Goal: Find specific page/section: Find specific page/section

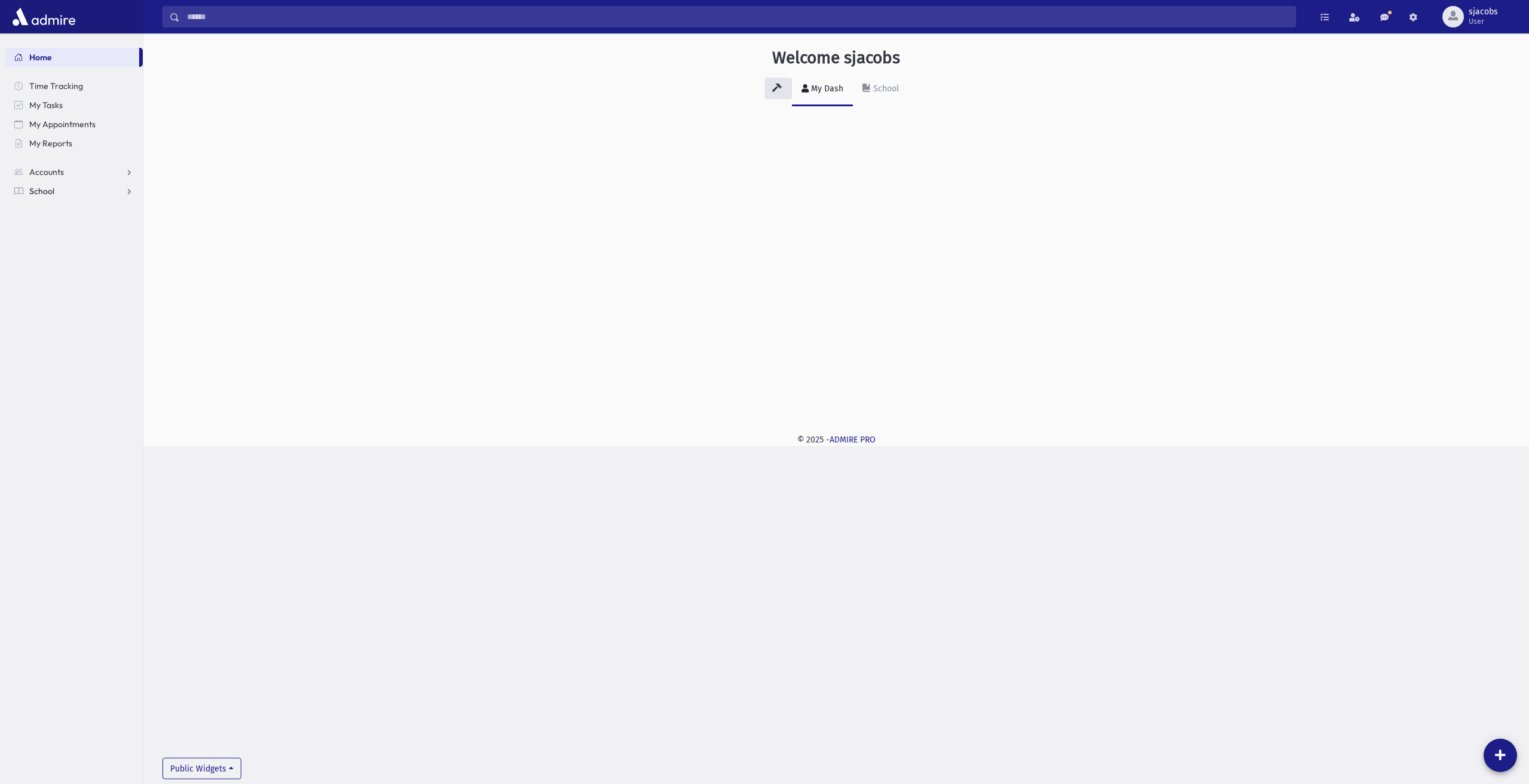
click at [64, 191] on link "School" at bounding box center [74, 191] width 138 height 19
click at [77, 227] on span "Attendance" at bounding box center [58, 229] width 44 height 11
click at [239, 16] on input "Search" at bounding box center [737, 16] width 1115 height 21
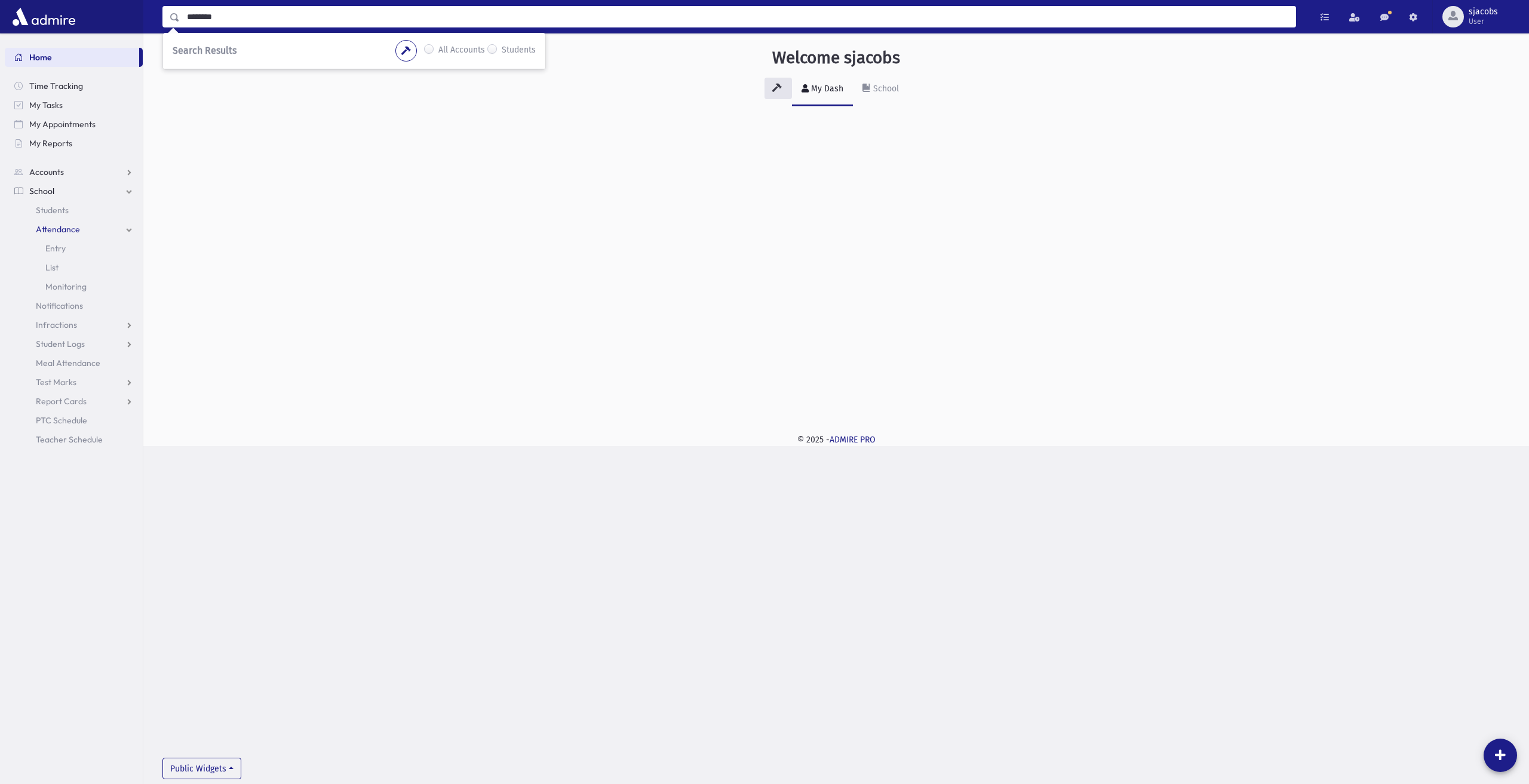
type input "********"
click at [517, 53] on label "Students" at bounding box center [518, 51] width 34 height 15
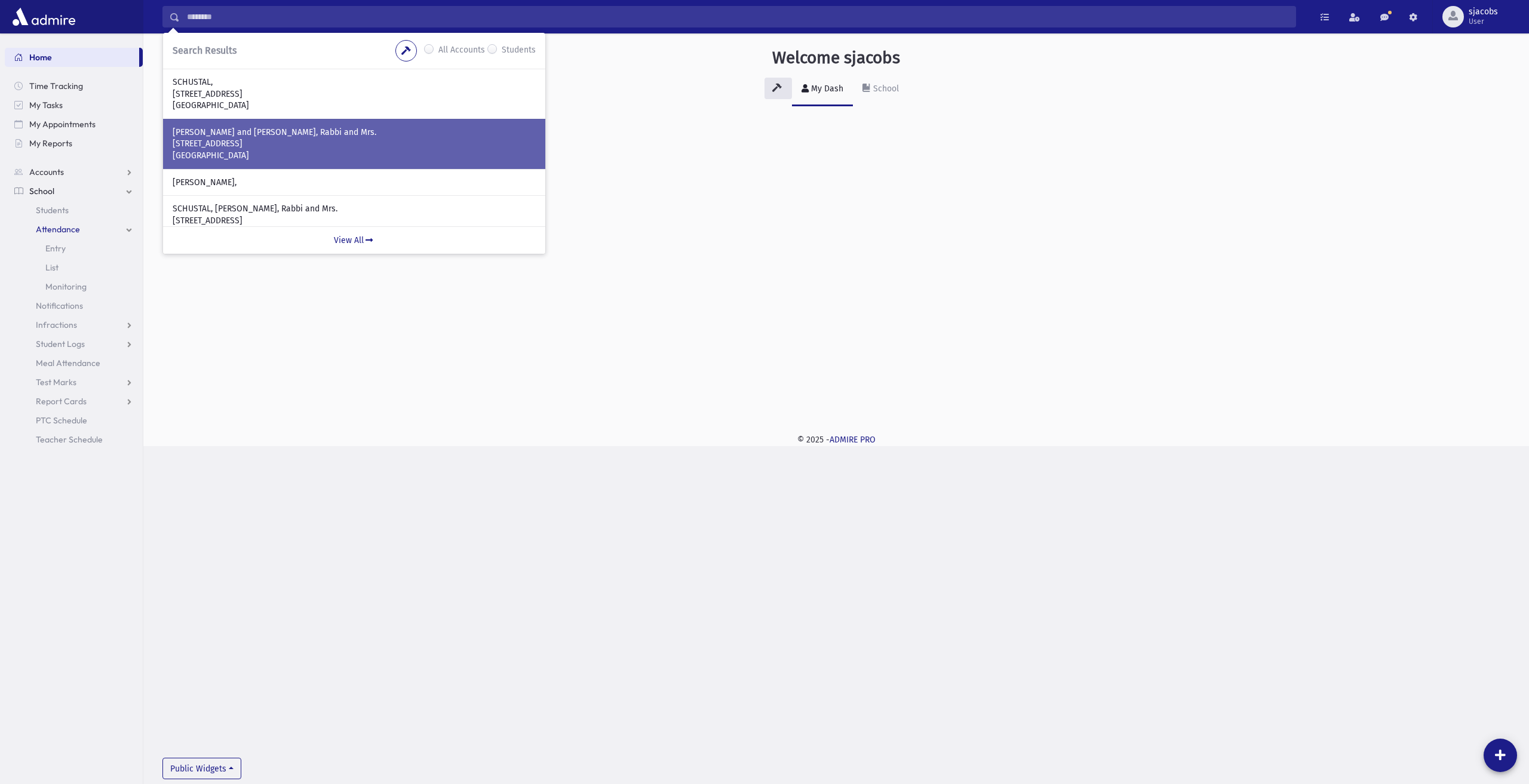
click at [371, 123] on div "[PERSON_NAME] and [PERSON_NAME], Rabbi and Mrs. [STREET_ADDRESS]" at bounding box center [354, 144] width 382 height 50
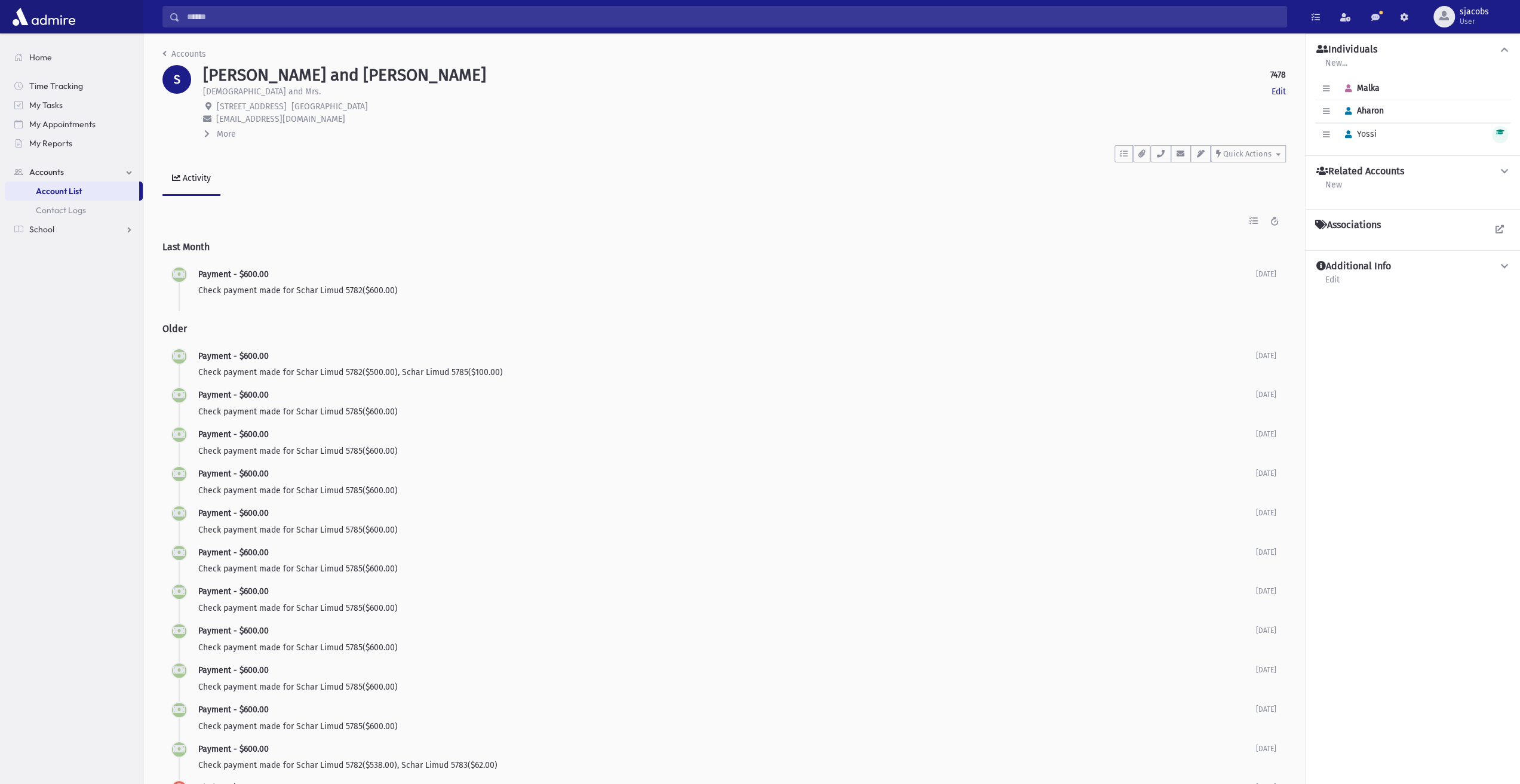
click at [1375, 133] on span "Yossi" at bounding box center [1358, 134] width 37 height 10
click at [1503, 167] on icon at bounding box center [1505, 171] width 11 height 8
click at [1508, 165] on span at bounding box center [1505, 171] width 11 height 12
click at [1350, 136] on icon "button" at bounding box center [1348, 134] width 7 height 8
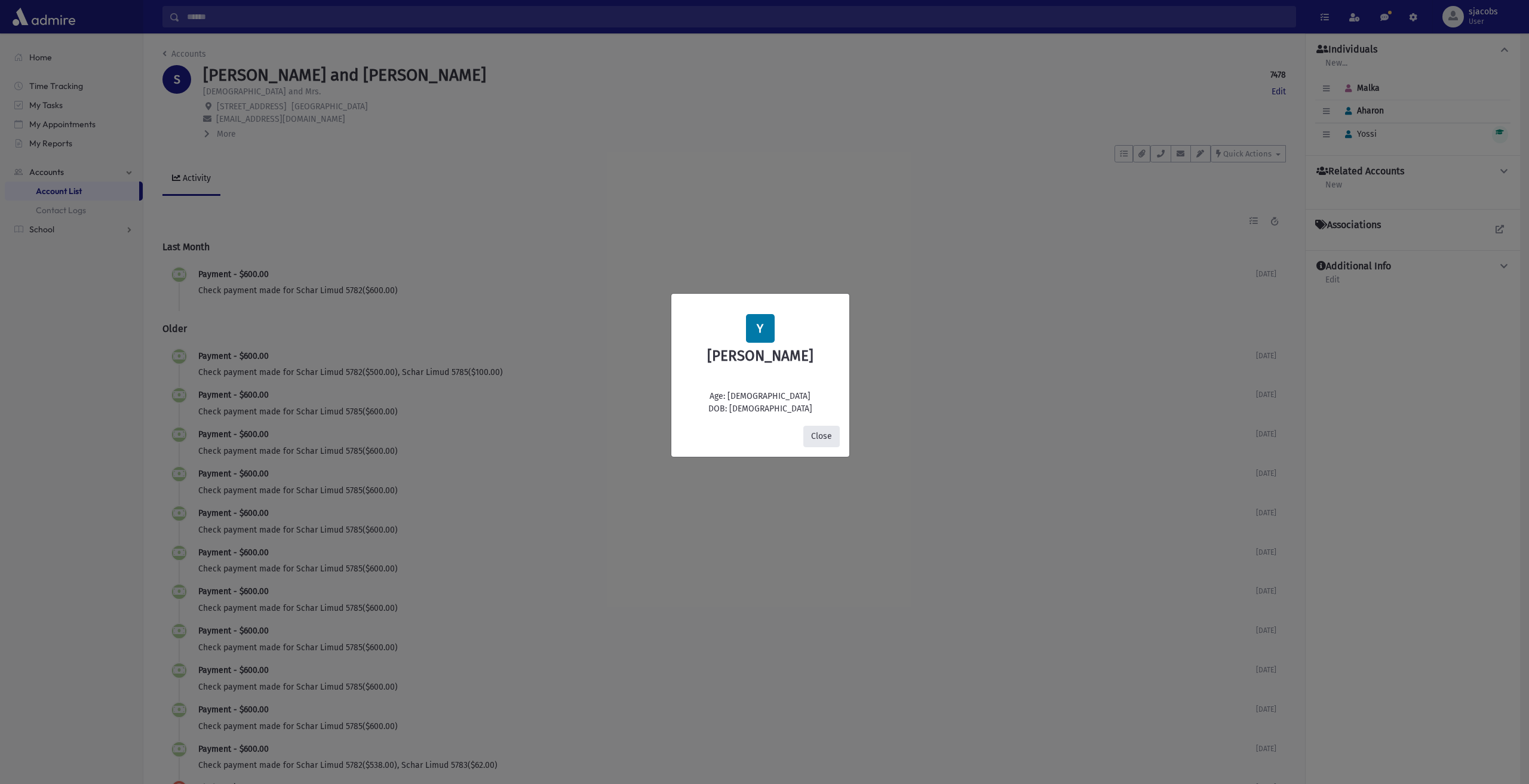
click at [820, 439] on button "Close" at bounding box center [822, 436] width 37 height 21
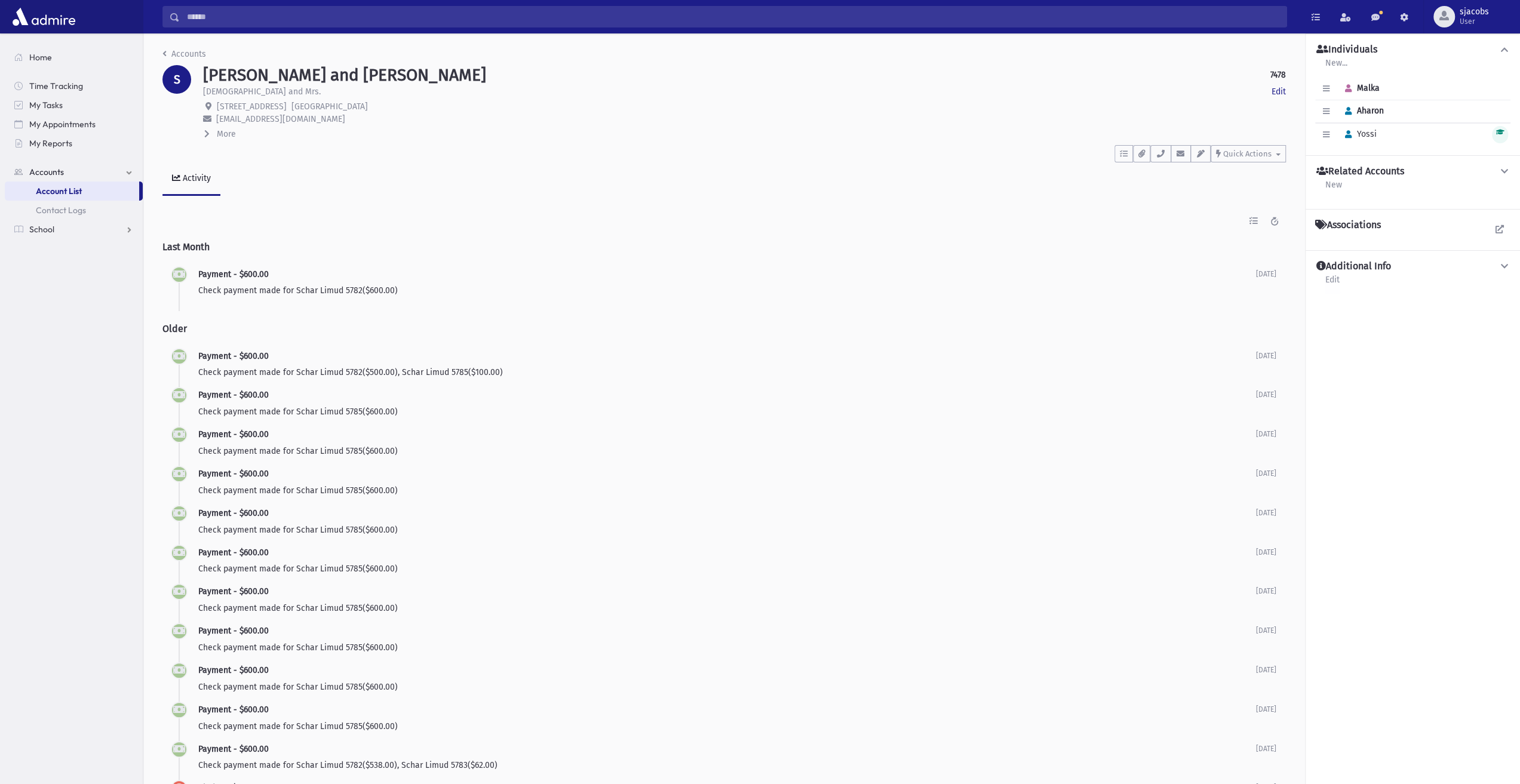
click at [1336, 281] on link "Edit" at bounding box center [1332, 283] width 15 height 21
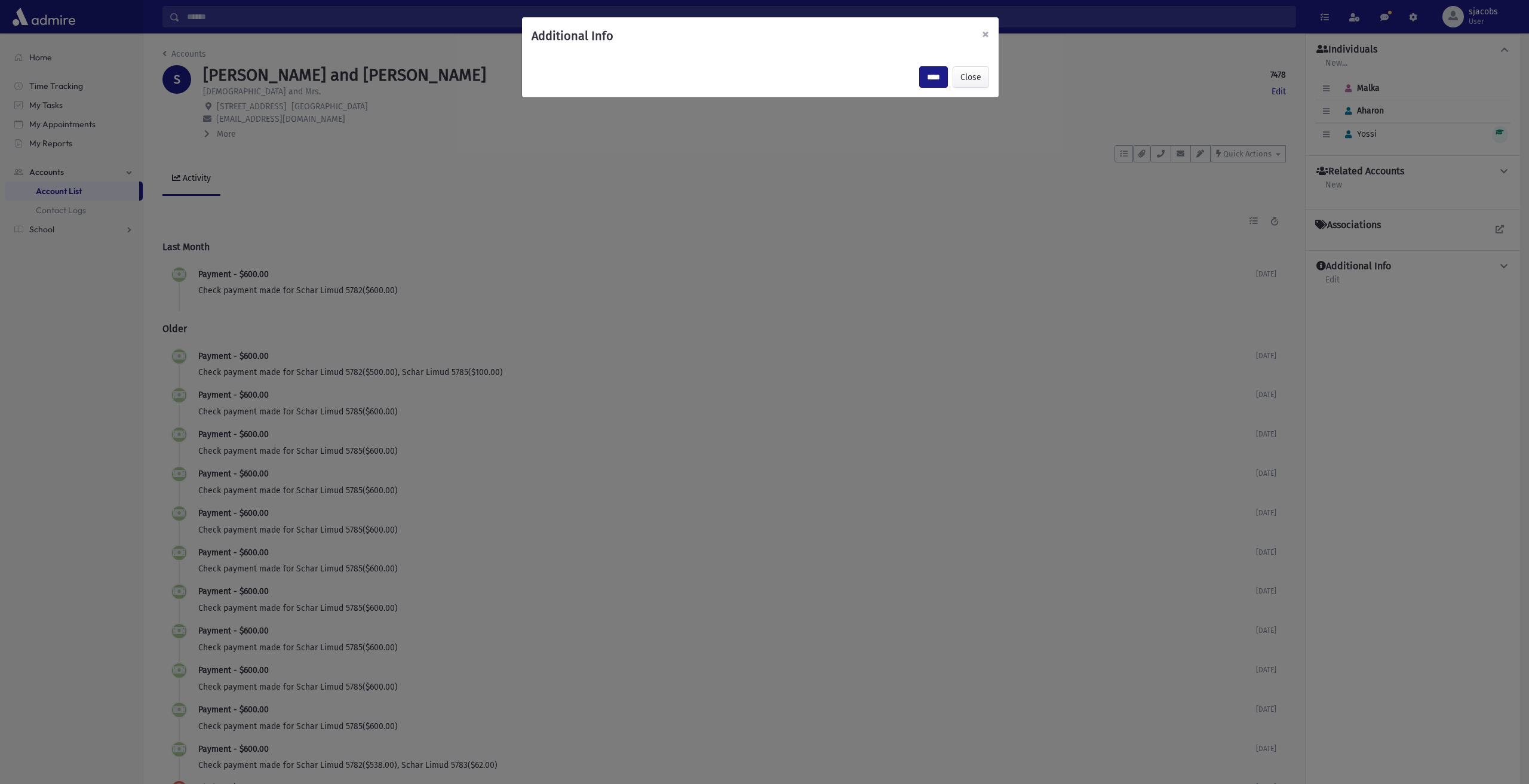
click at [989, 31] on button "×" at bounding box center [985, 34] width 26 height 34
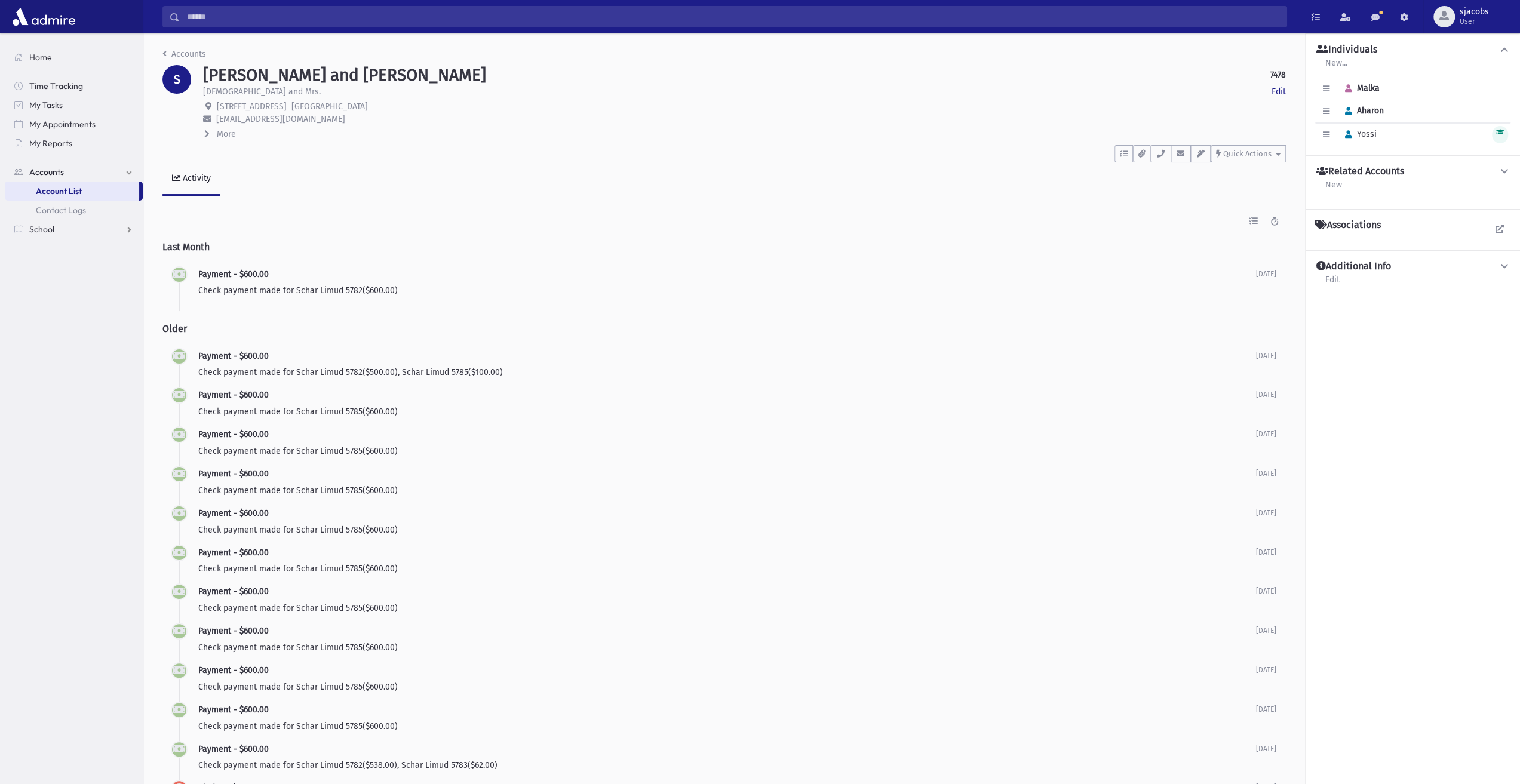
click at [1369, 130] on span "Yossi" at bounding box center [1358, 134] width 37 height 10
click at [1282, 96] on link "Edit" at bounding box center [1279, 91] width 15 height 12
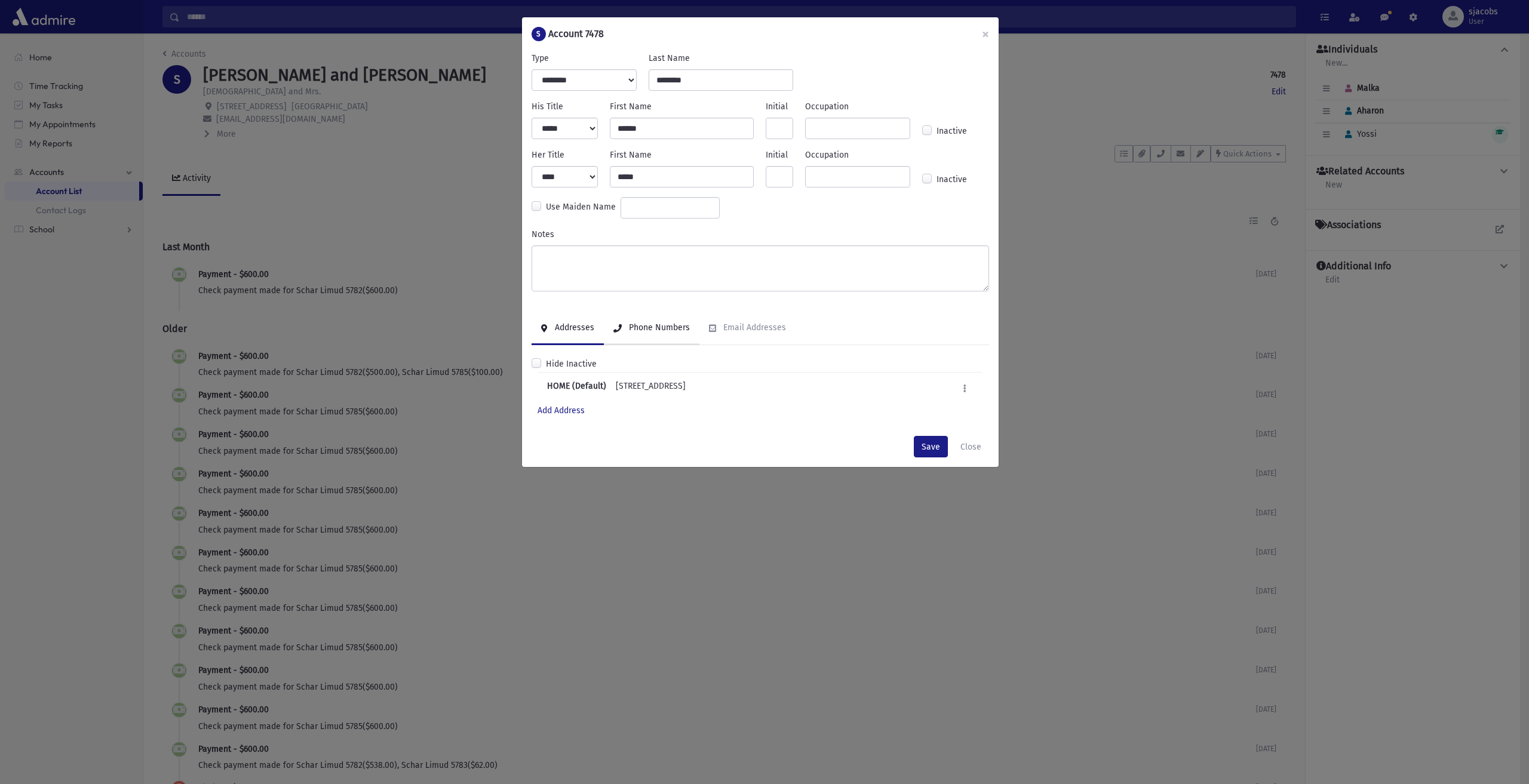
click at [677, 317] on link "Phone Numbers" at bounding box center [651, 328] width 96 height 34
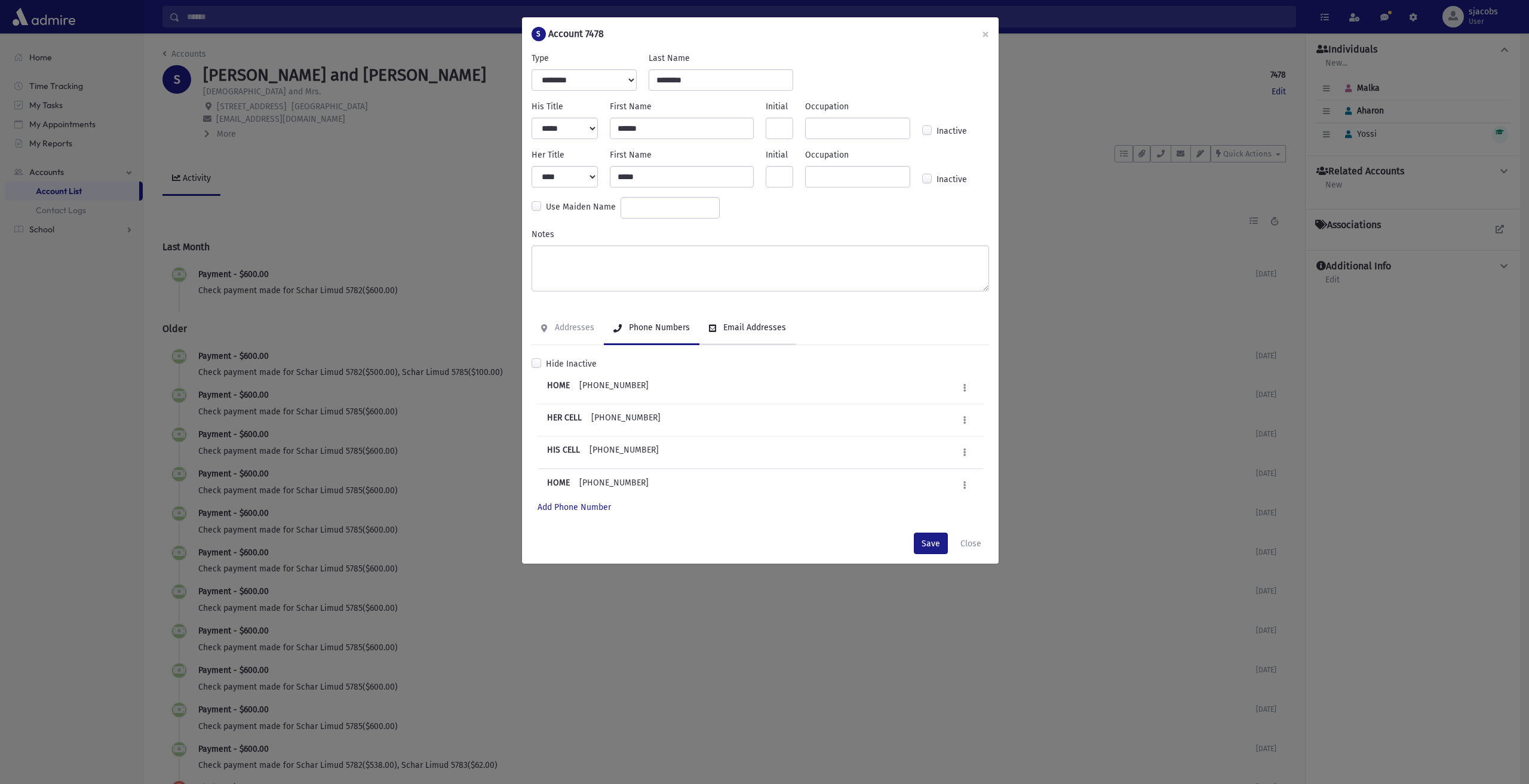
click at [721, 322] on div "Email Addresses" at bounding box center [753, 327] width 65 height 10
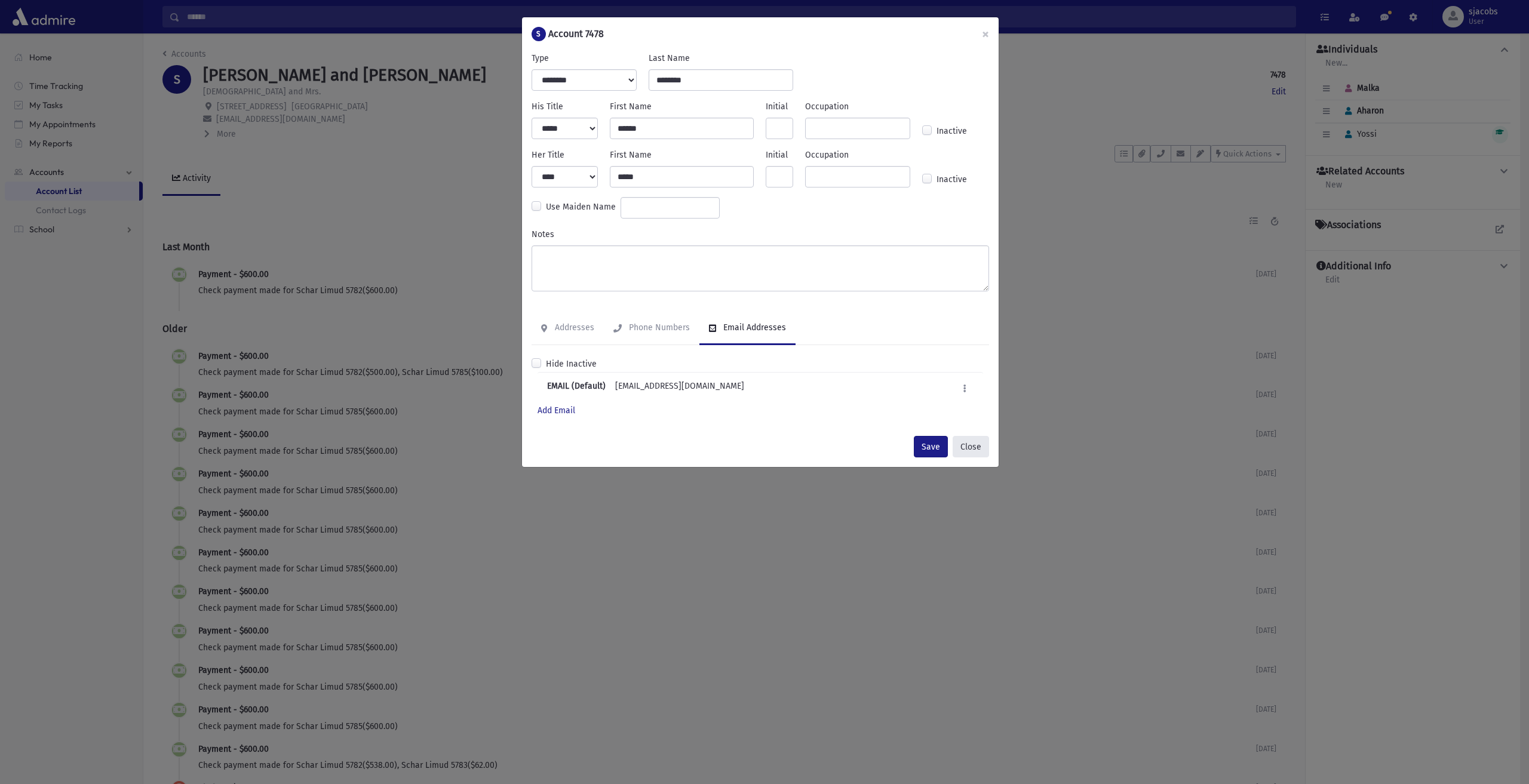
click at [976, 441] on button "Close" at bounding box center [971, 446] width 37 height 21
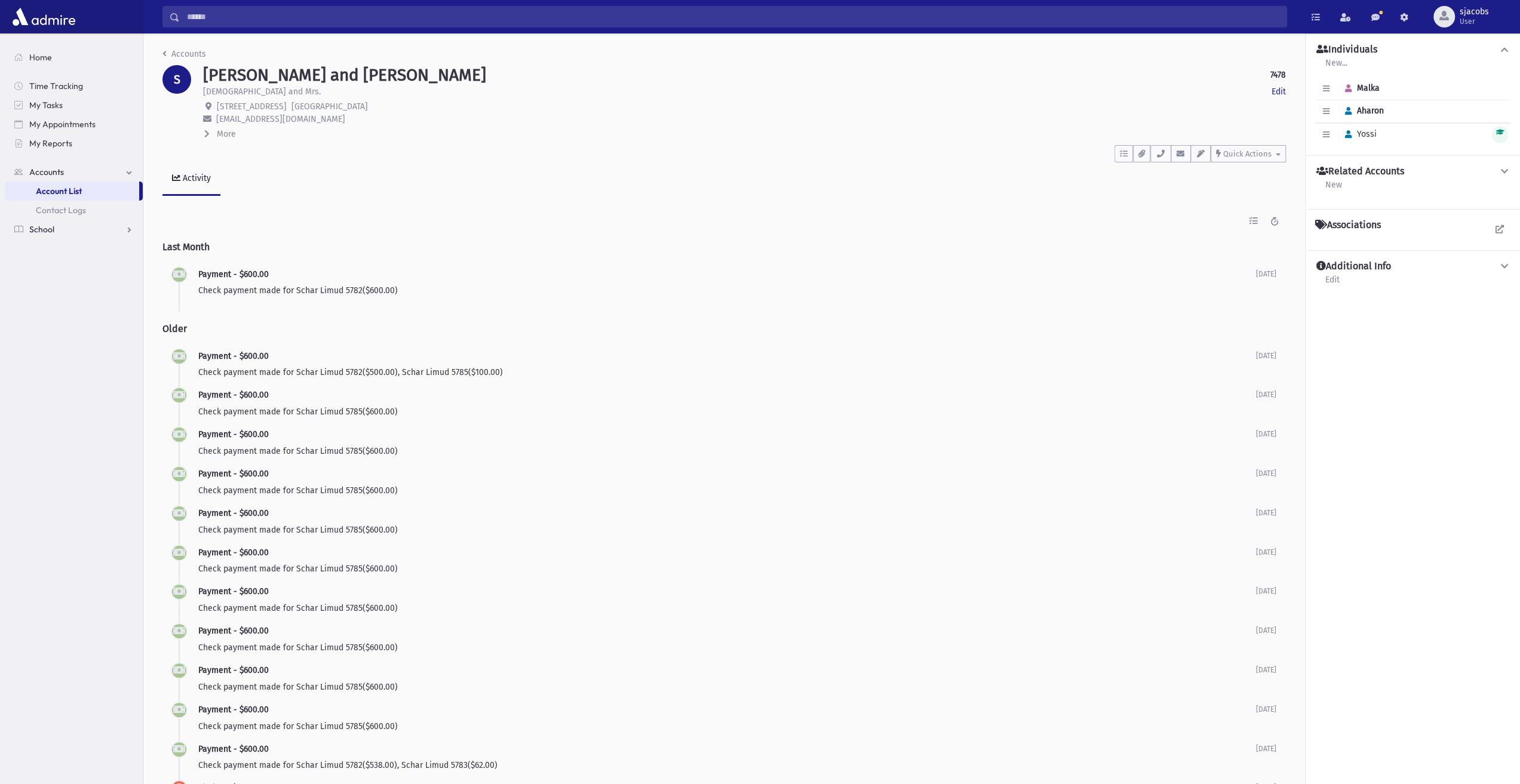
click at [79, 227] on link "School" at bounding box center [74, 229] width 138 height 19
click at [81, 222] on link "Attendance" at bounding box center [74, 229] width 138 height 19
click at [70, 209] on link "Students" at bounding box center [74, 210] width 138 height 19
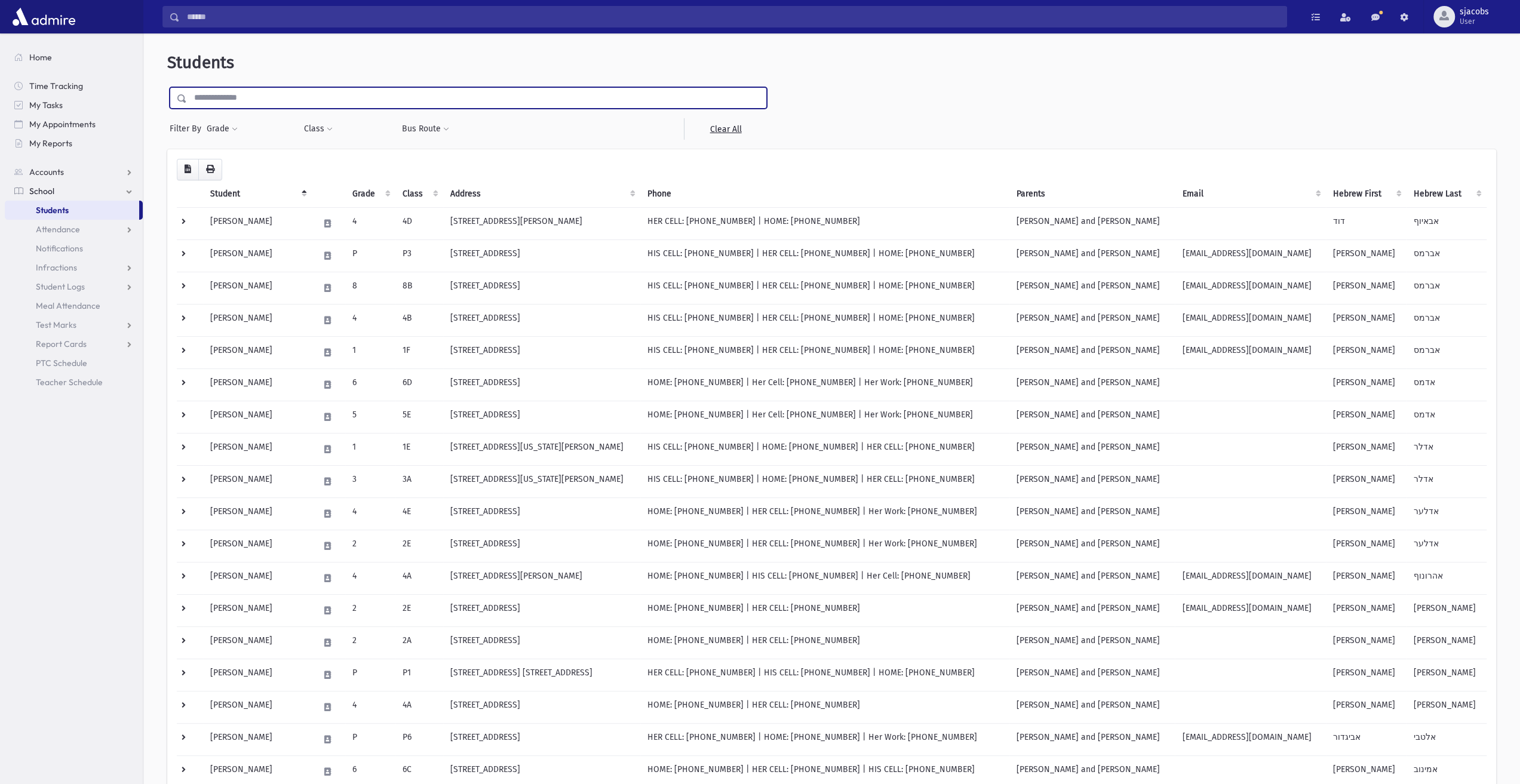
click at [393, 87] on input "text" at bounding box center [477, 97] width 580 height 21
type input "*******"
click at [167, 87] on input "submit" at bounding box center [184, 95] width 34 height 16
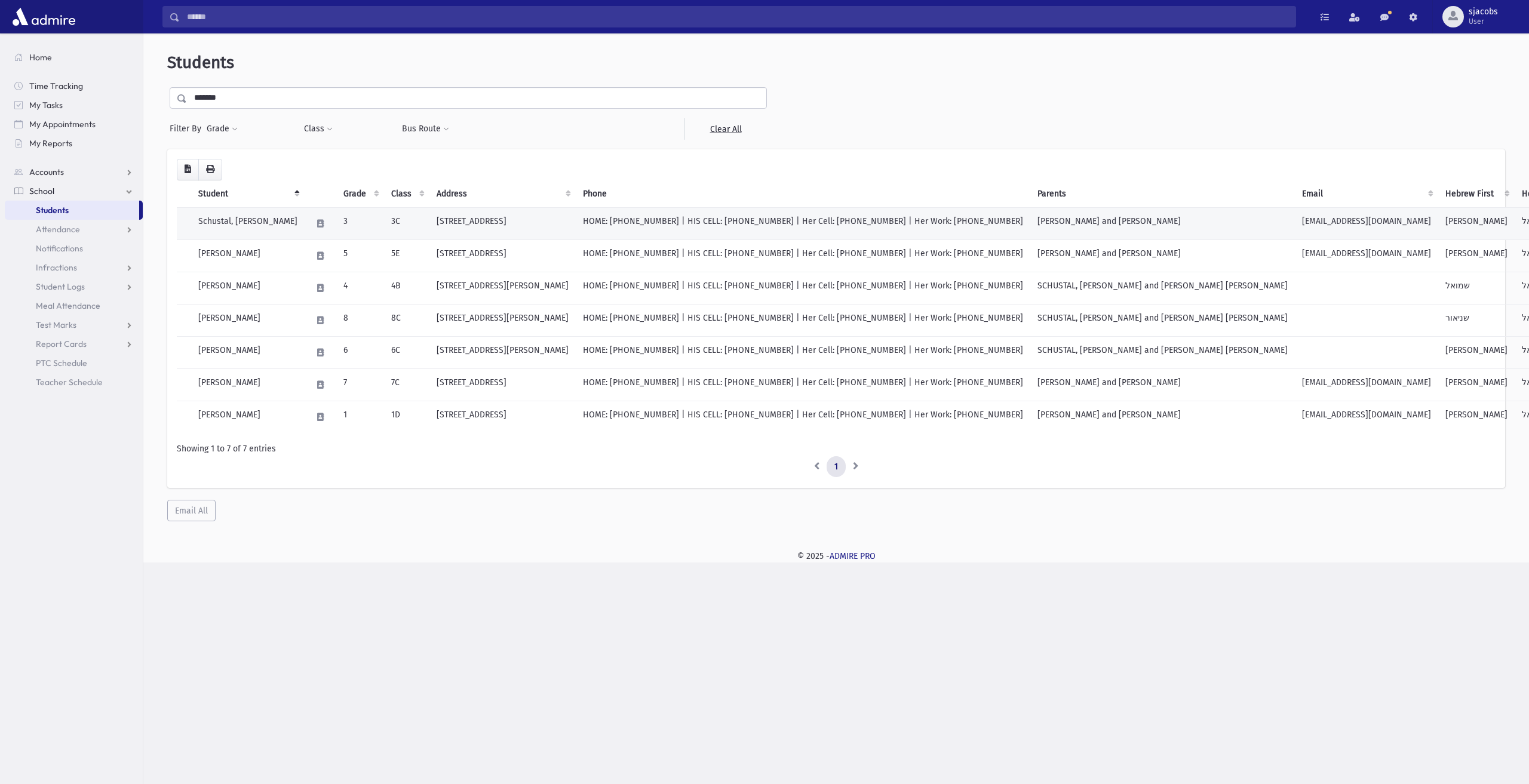
click at [466, 228] on td "[STREET_ADDRESS]" at bounding box center [502, 224] width 146 height 32
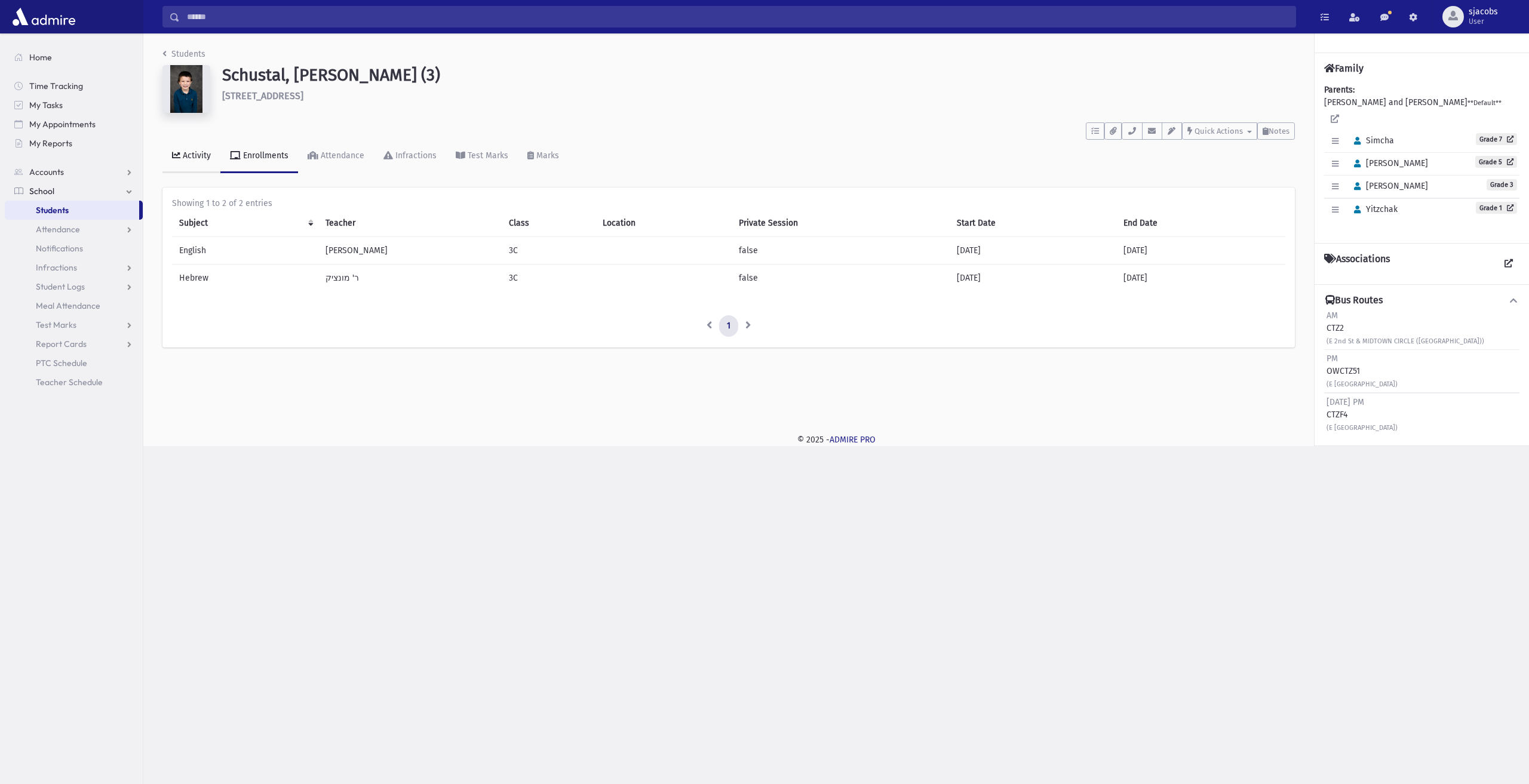
click at [202, 156] on div "Activity" at bounding box center [196, 156] width 31 height 10
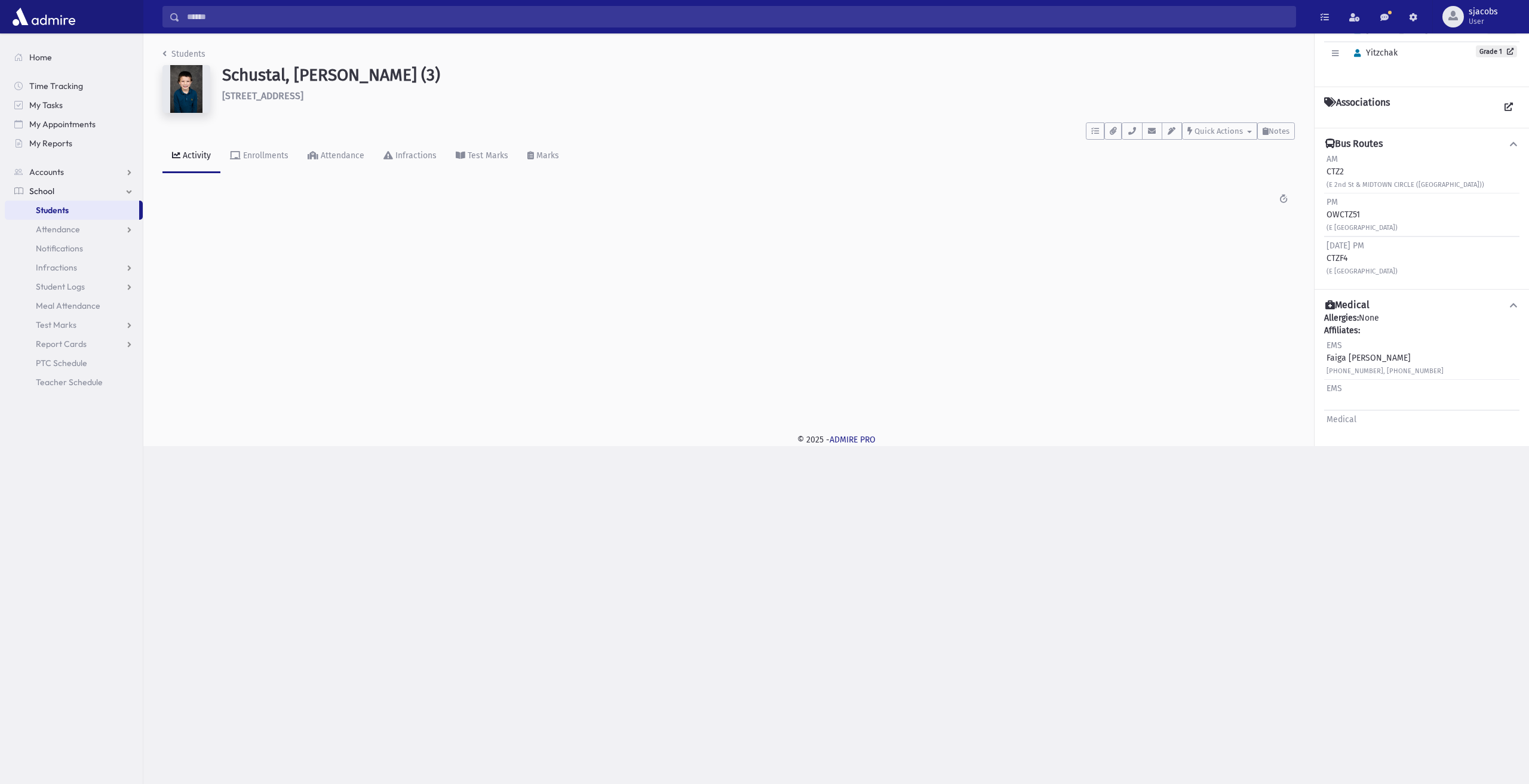
scroll to position [198, 0]
click at [1346, 431] on link "Edit" at bounding box center [1340, 441] width 15 height 21
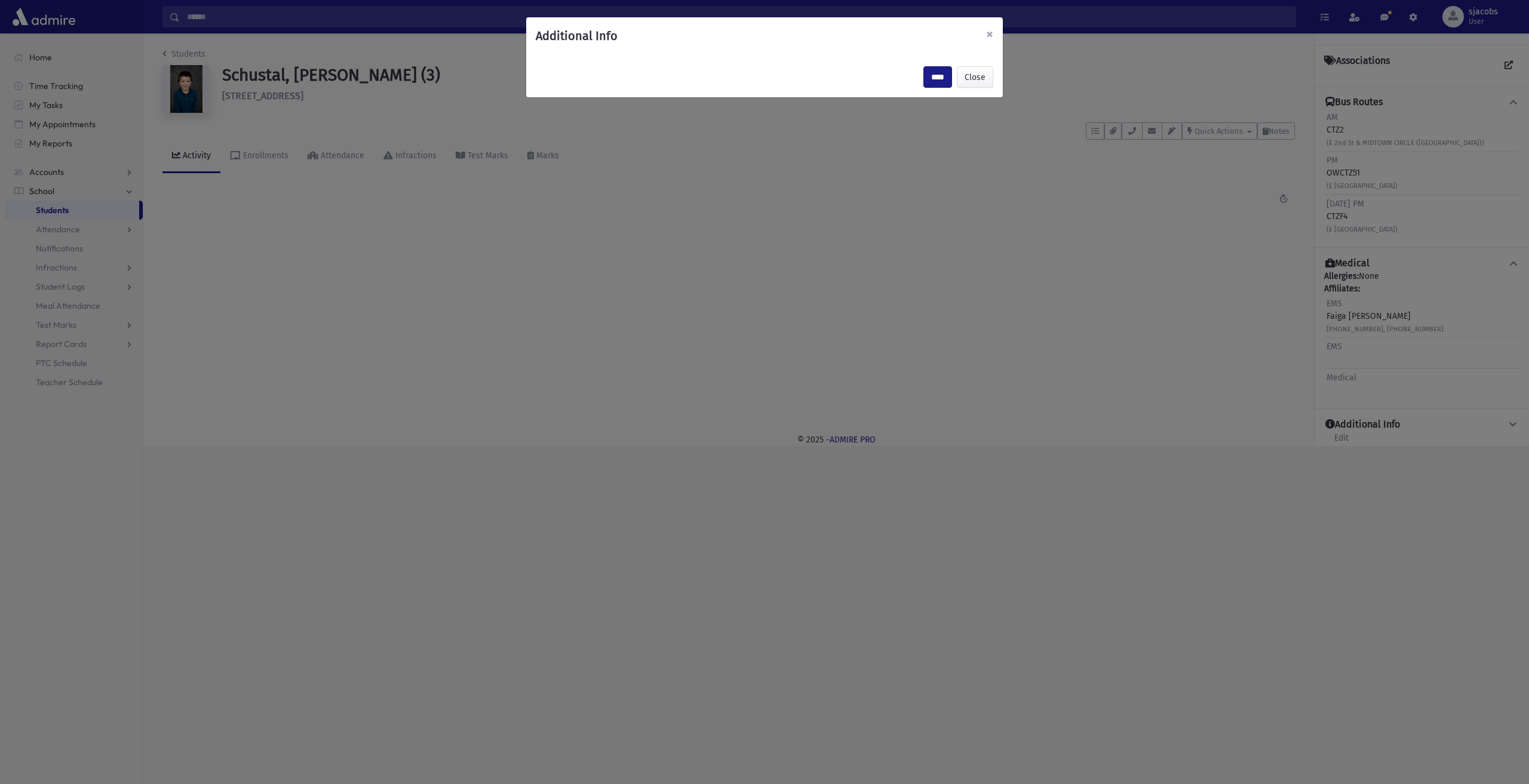
click at [987, 36] on span "×" at bounding box center [990, 34] width 7 height 17
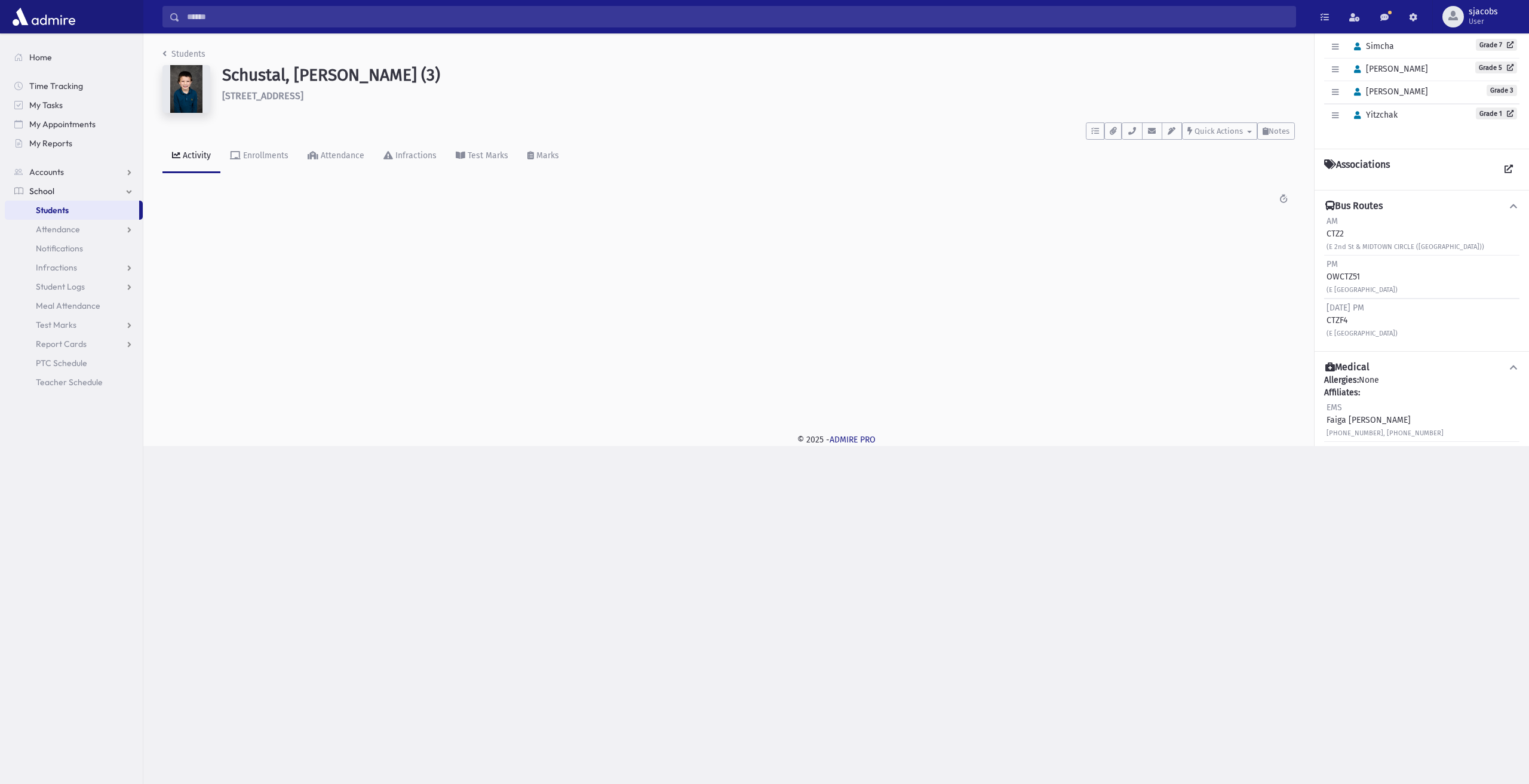
scroll to position [0, 0]
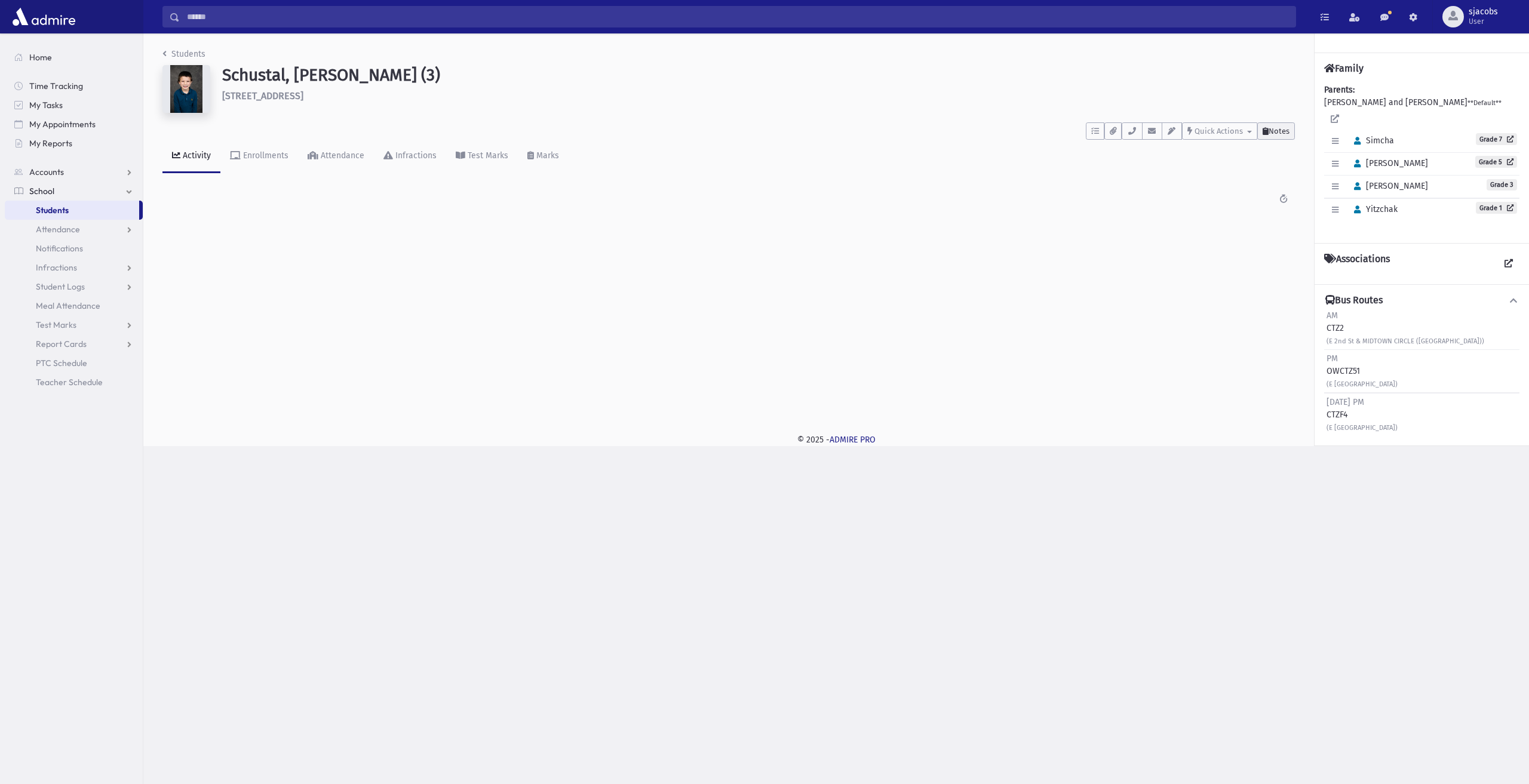
click at [1278, 129] on span "Notes" at bounding box center [1278, 131] width 21 height 9
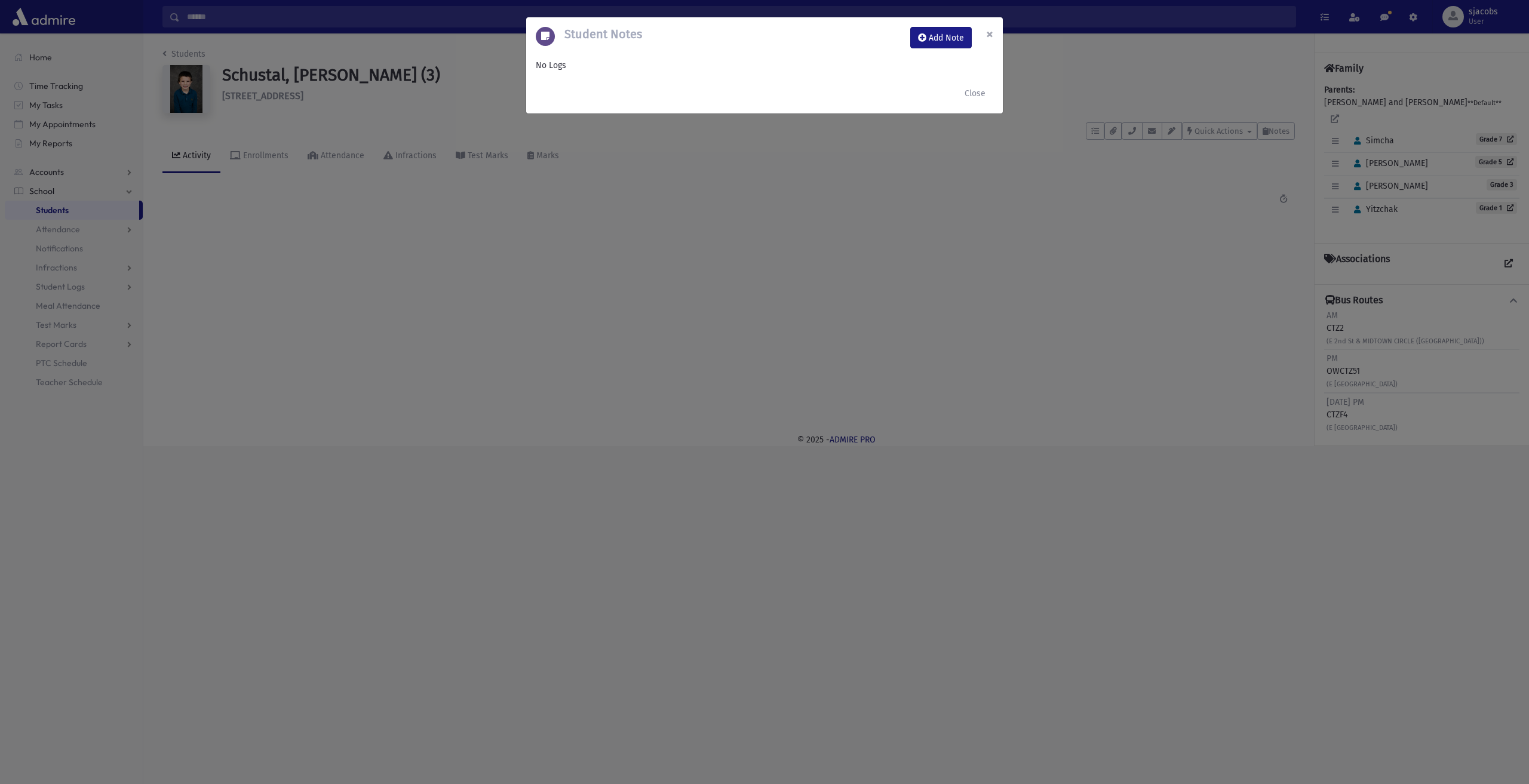
click at [991, 35] on span "×" at bounding box center [990, 34] width 7 height 17
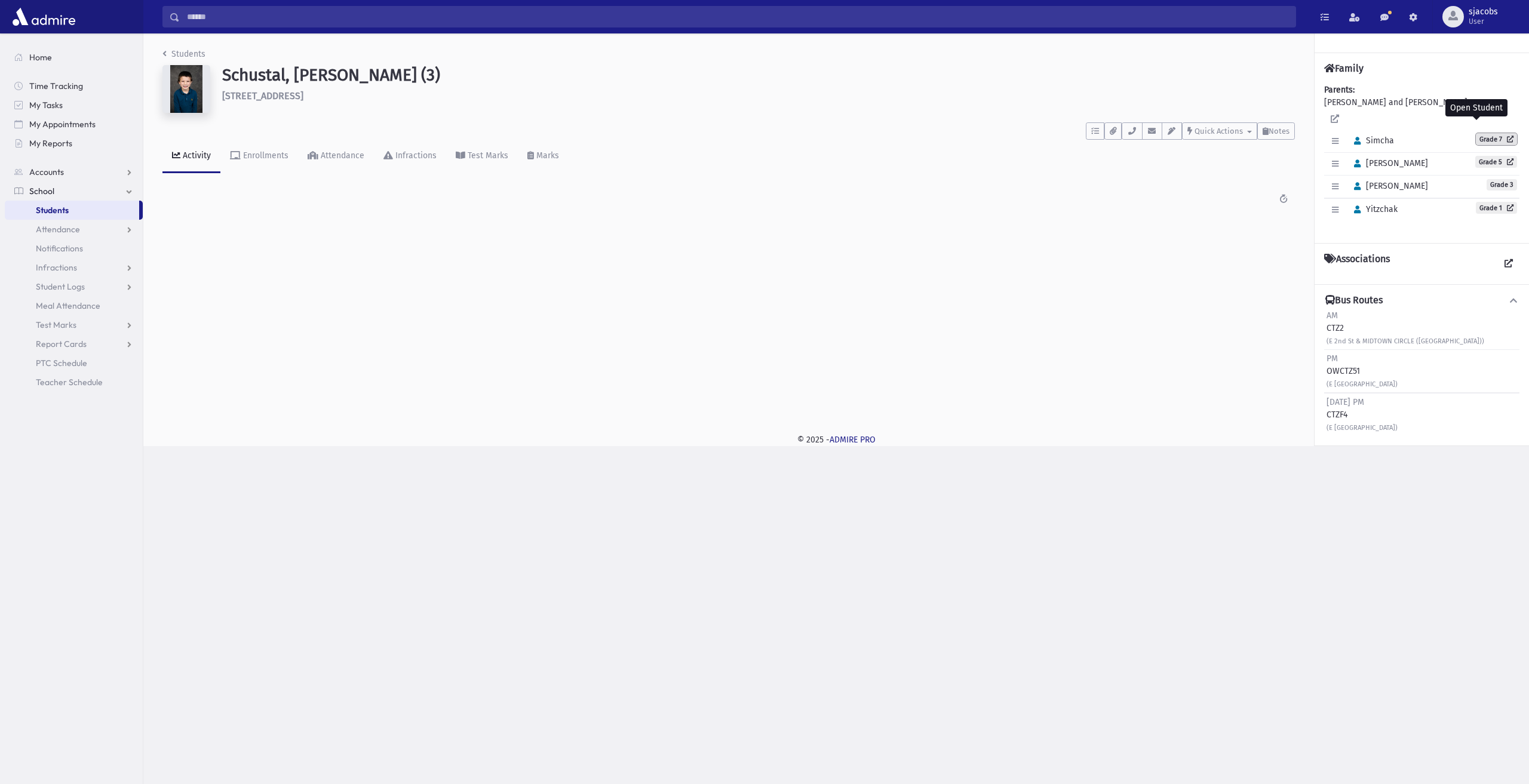
click at [1485, 133] on link "Grade 7" at bounding box center [1496, 139] width 41 height 12
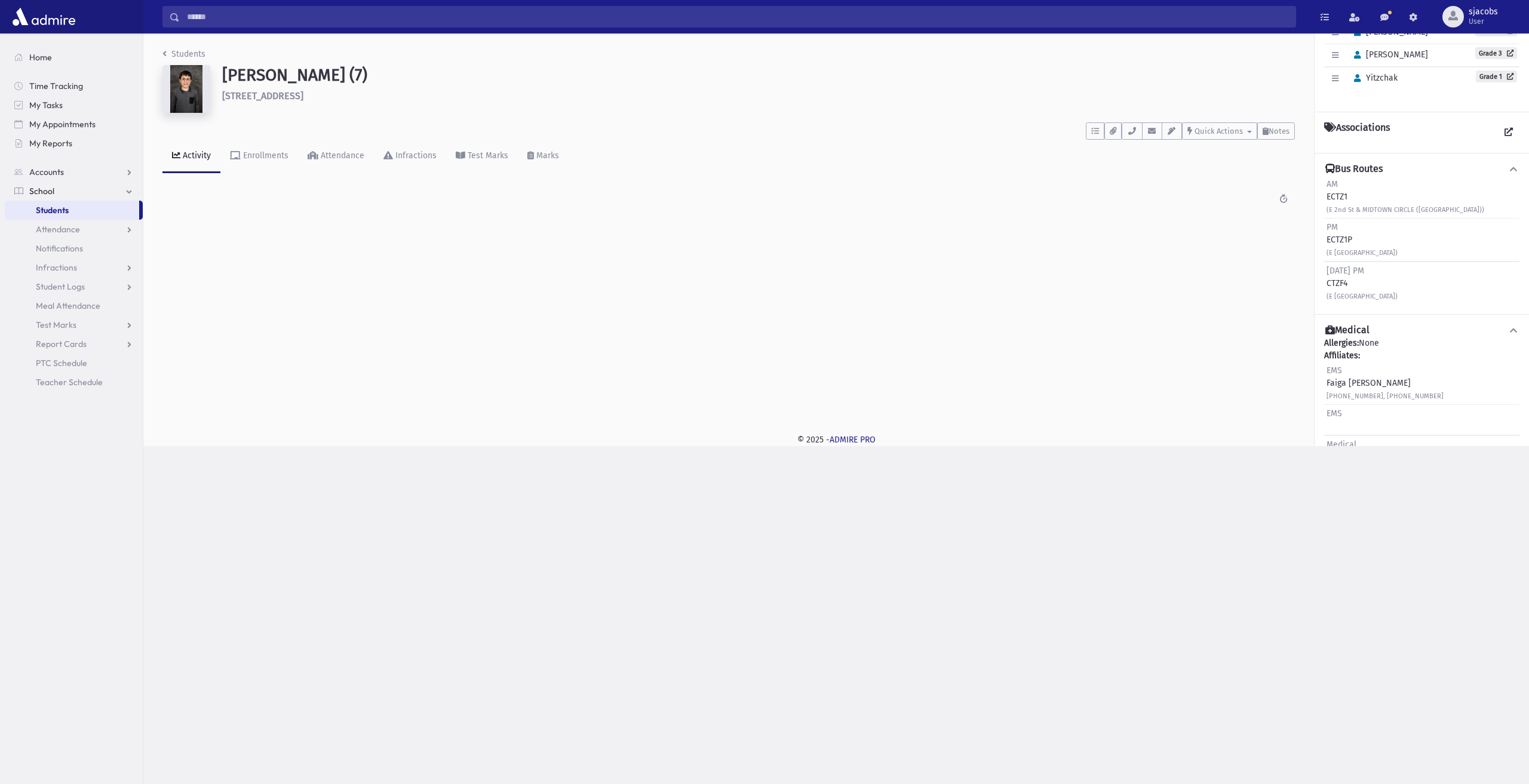
scroll to position [79, 0]
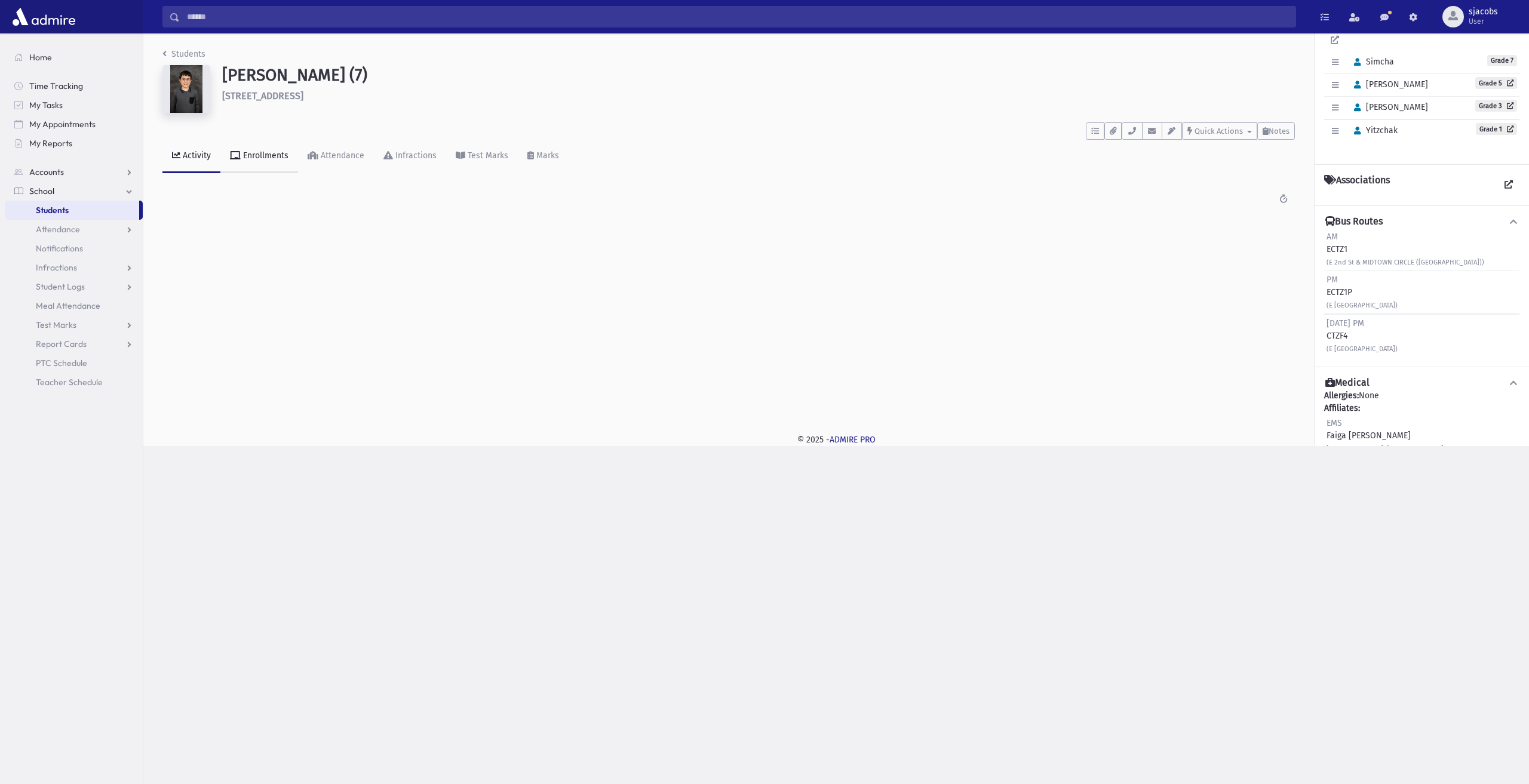
click at [254, 169] on link "Enrollments" at bounding box center [259, 156] width 77 height 34
click at [341, 148] on link "Attendance" at bounding box center [336, 156] width 76 height 34
click at [548, 152] on div "Marks" at bounding box center [546, 156] width 25 height 10
click at [210, 155] on link "Activity" at bounding box center [191, 156] width 58 height 34
click at [1241, 134] on span "Quick Actions" at bounding box center [1218, 131] width 48 height 9
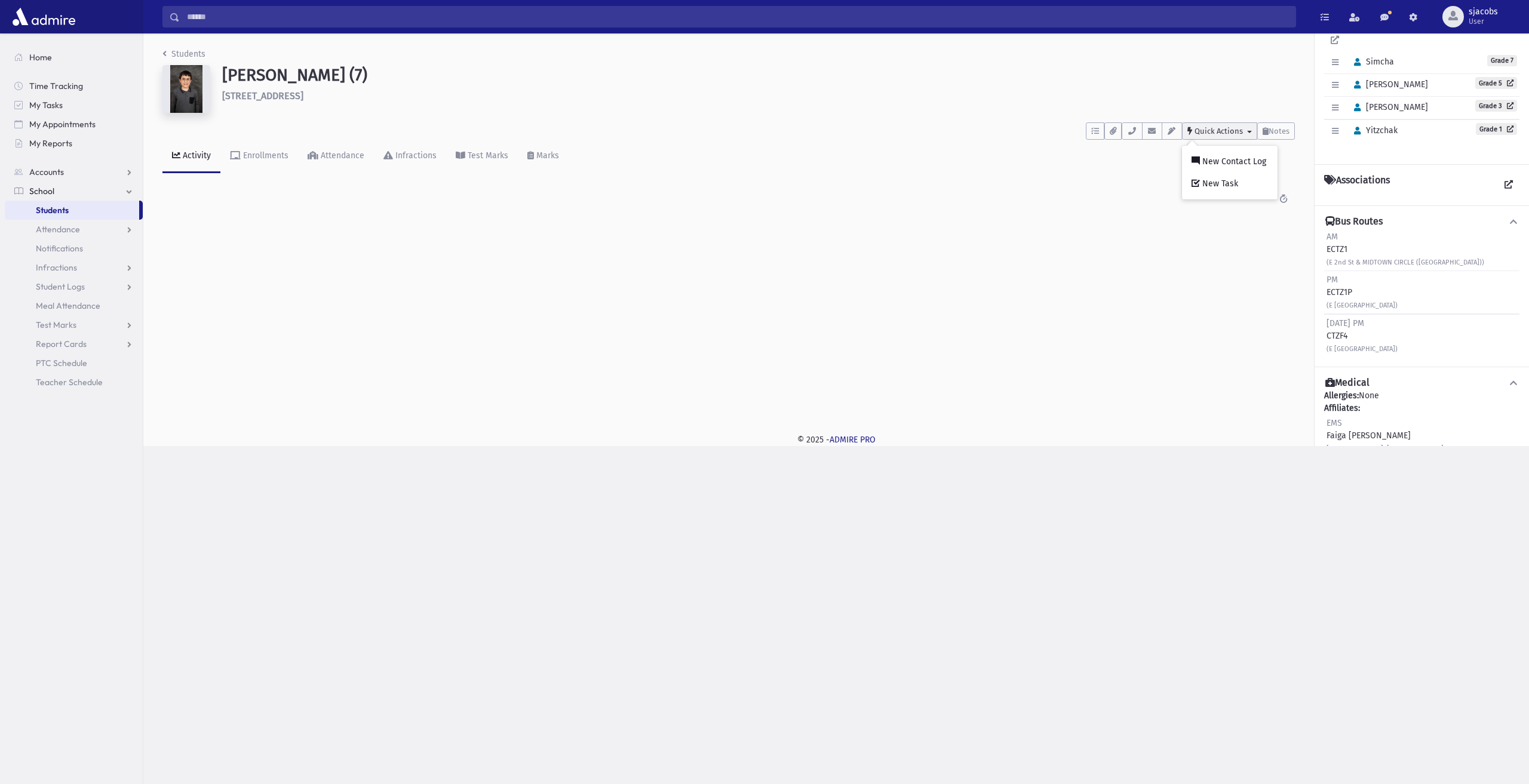
click at [1241, 134] on span "Quick Actions" at bounding box center [1218, 131] width 48 height 9
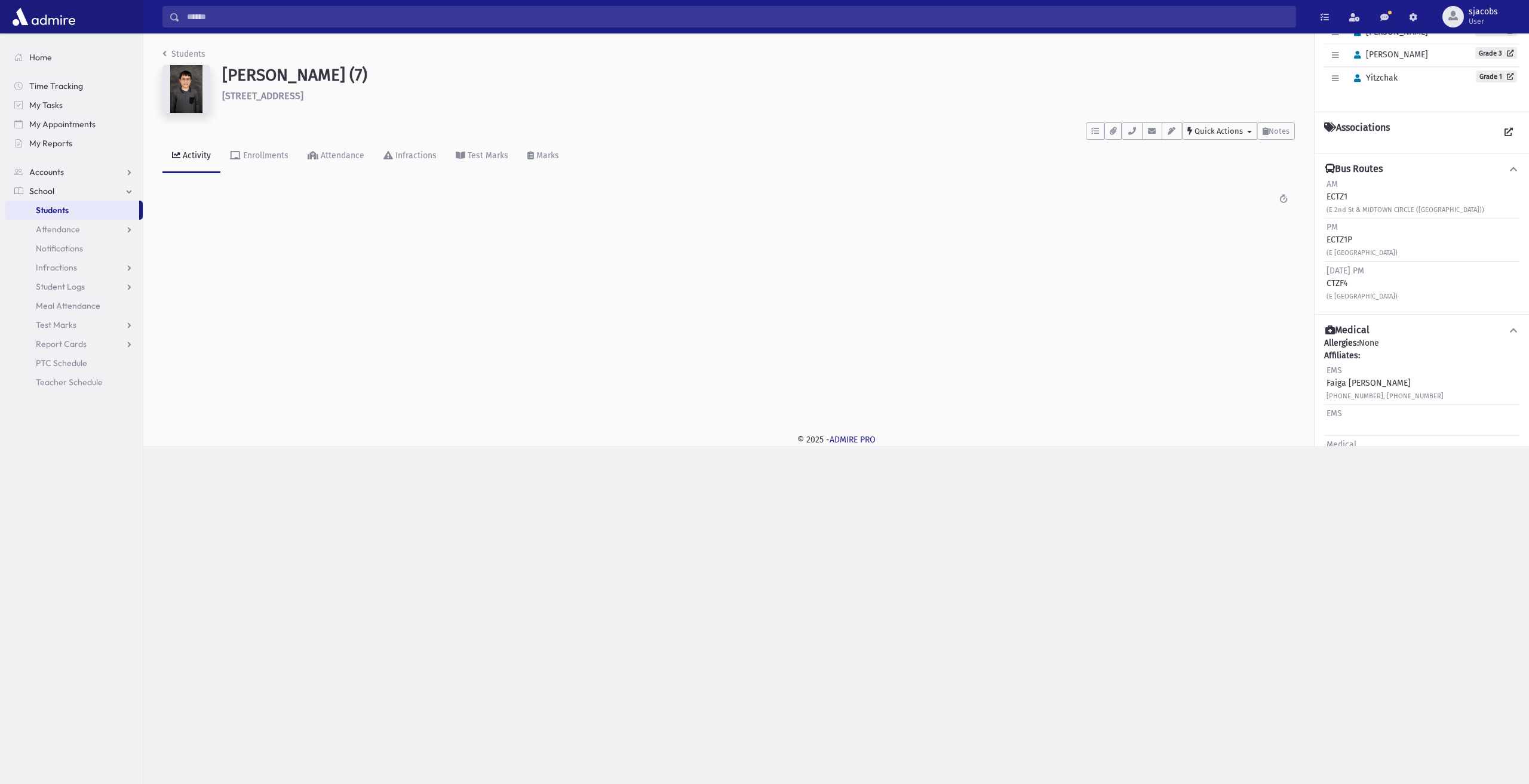
scroll to position [198, 0]
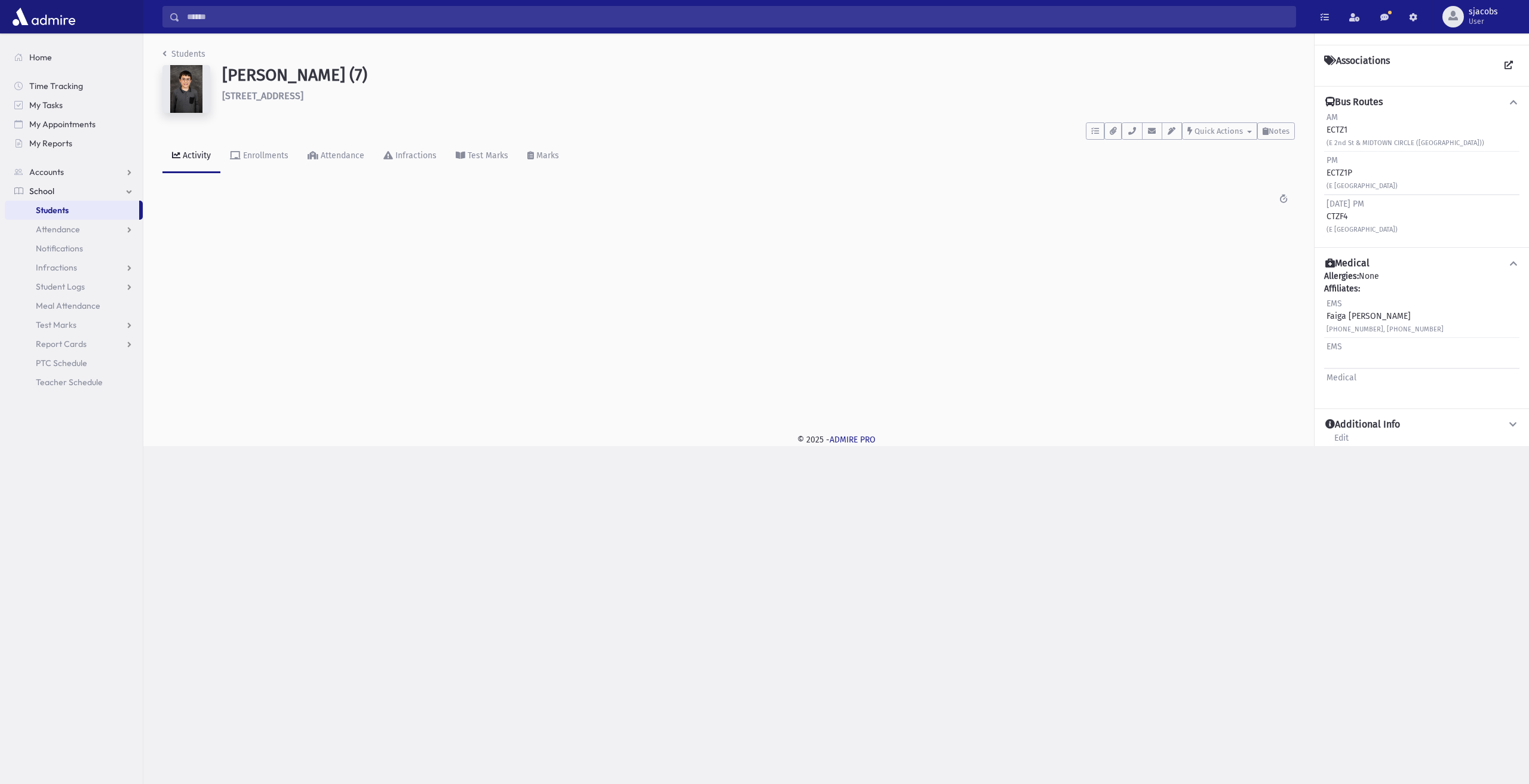
click at [1343, 431] on link "Edit" at bounding box center [1340, 441] width 15 height 21
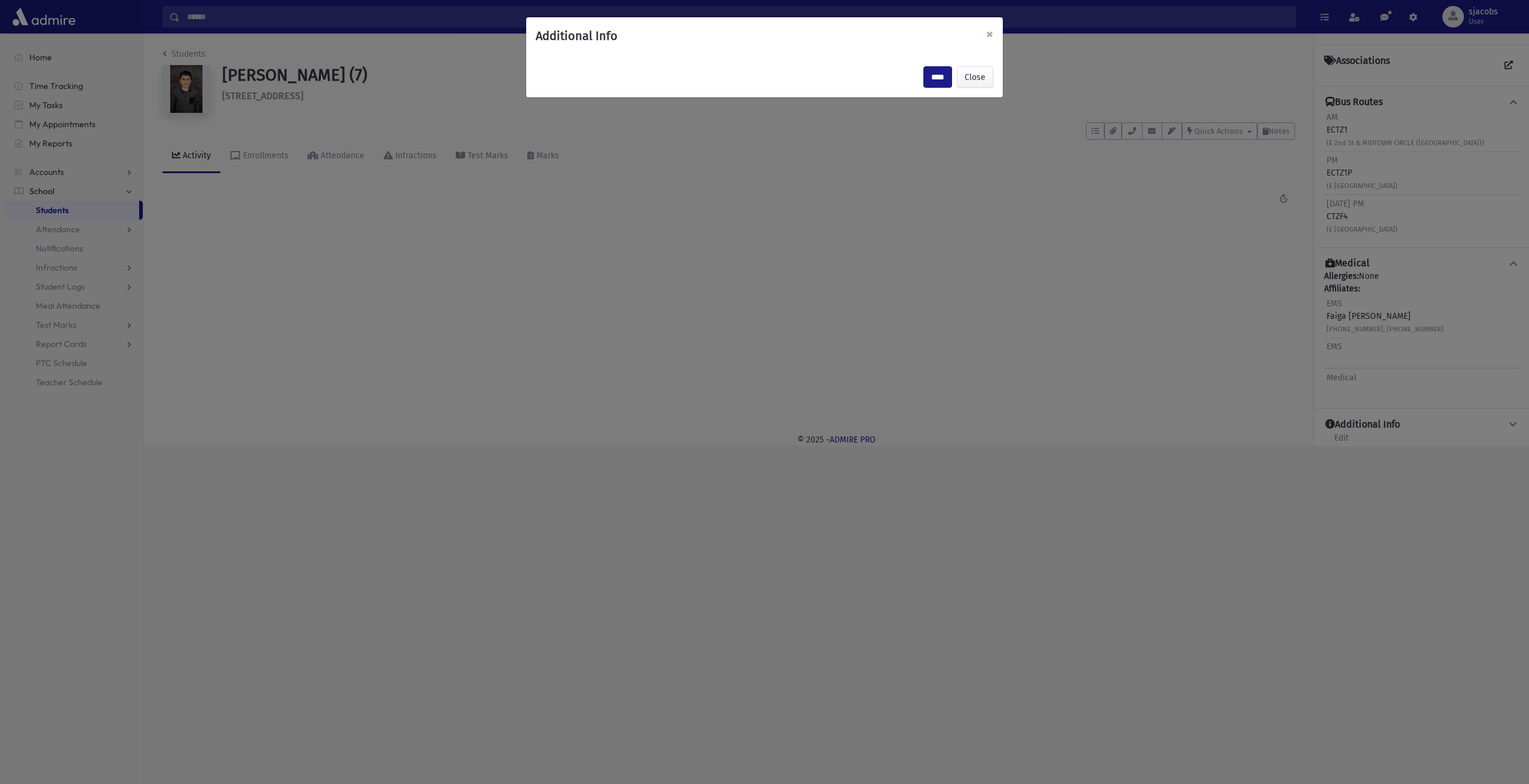
click at [995, 31] on button "×" at bounding box center [990, 34] width 26 height 34
